Goal: Transaction & Acquisition: Purchase product/service

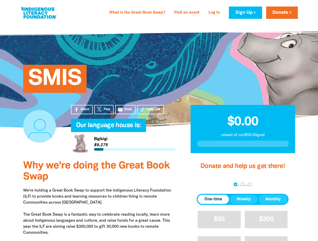
click at [159, 121] on h4 "Our language house is:﻿" at bounding box center [128, 126] width 104 height 10
click at [150, 110] on span "Copy Link" at bounding box center [153, 109] width 14 height 5
click at [203, 185] on div "arrow_back Back Step 1 Step 2 Step 3" at bounding box center [242, 185] width 92 height 6
click at [235, 185] on div "Navigate to step 1 of 3 to enter your donation amount" at bounding box center [235, 184] width 1 height 1
click at [213, 200] on span "One-time" at bounding box center [213, 200] width 18 height 6
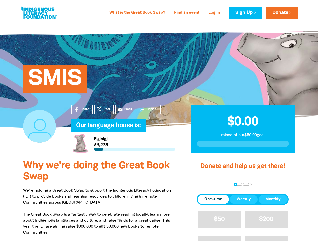
click at [243, 200] on span "Weekly" at bounding box center [243, 200] width 14 height 6
click at [273, 200] on span "Monthly" at bounding box center [272, 200] width 15 height 6
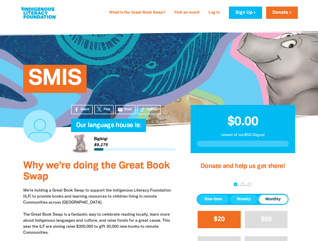
click at [219, 220] on span "$20" at bounding box center [219, 220] width 11 height 6
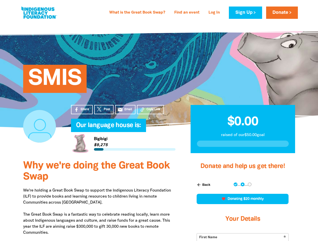
scroll to position [117, 0]
